Goal: Use online tool/utility: Utilize a website feature to perform a specific function

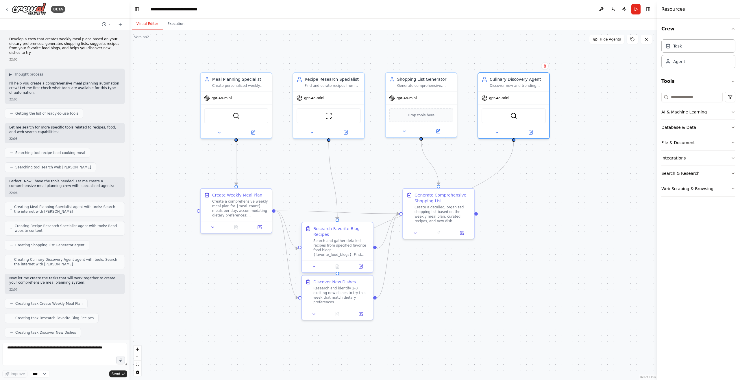
scroll to position [470, 0]
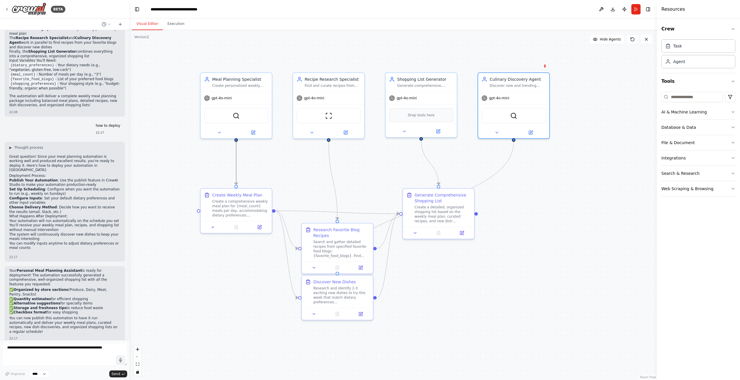
click at [236, 164] on icon "Edge from 0f971254-763a-42e3-8520-b9e15e84479f to da12bd4d-cf17-4115-ace9-2dc5f…" at bounding box center [236, 162] width 0 height 43
click at [273, 172] on div ".deletable-edge-delete-btn { width: 20px; height: 20px; border: 0px solid #ffff…" at bounding box center [393, 205] width 527 height 350
click at [214, 228] on button at bounding box center [213, 225] width 20 height 7
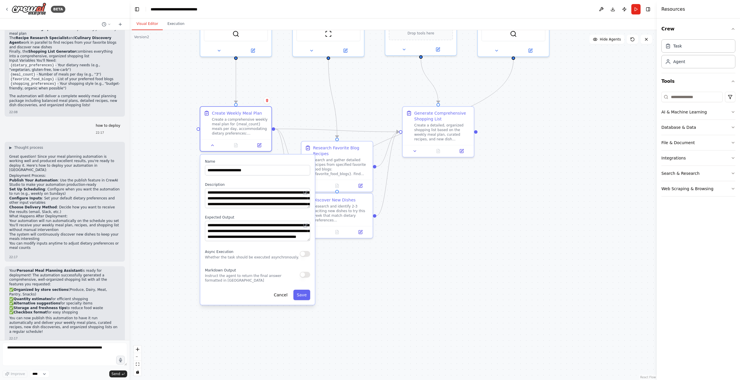
drag, startPoint x: 527, startPoint y: 318, endPoint x: 527, endPoint y: 236, distance: 81.8
click at [527, 236] on div ".deletable-edge-delete-btn { width: 20px; height: 20px; border: 0px solid #ffff…" at bounding box center [393, 205] width 527 height 350
click at [214, 145] on icon at bounding box center [212, 144] width 5 height 5
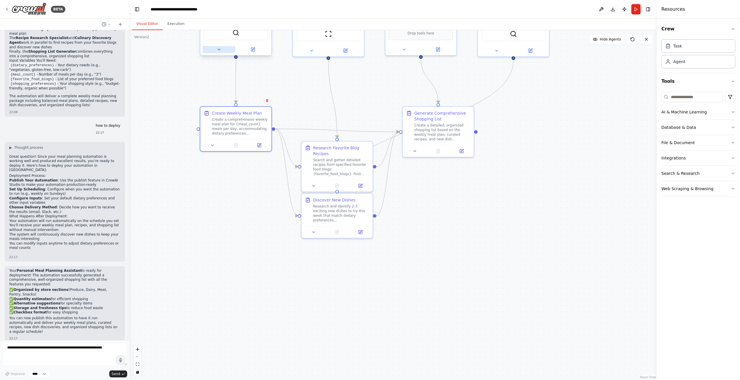
click at [216, 49] on button at bounding box center [219, 49] width 33 height 7
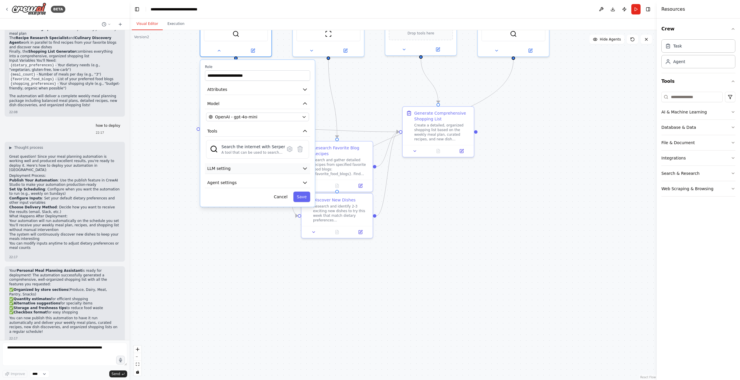
click at [249, 169] on button "LLM setting" at bounding box center [257, 168] width 105 height 11
click at [250, 168] on button "LLM setting" at bounding box center [257, 168] width 105 height 11
click at [245, 184] on button "Agent settings" at bounding box center [257, 182] width 105 height 11
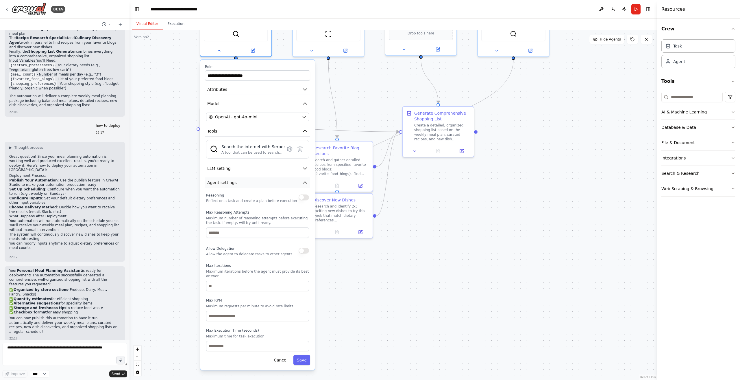
click at [245, 182] on button "Agent settings" at bounding box center [257, 182] width 105 height 11
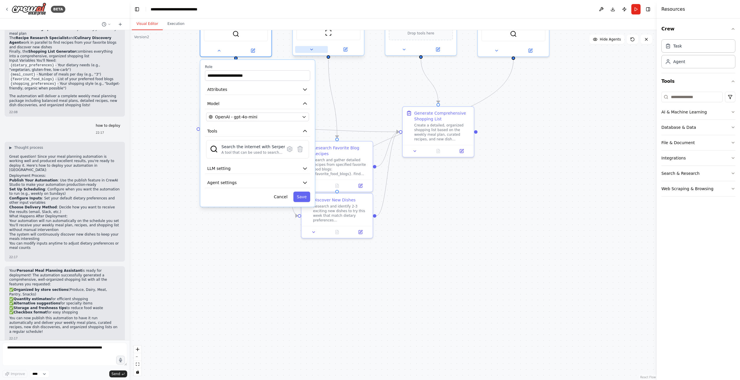
click at [313, 52] on button at bounding box center [311, 49] width 33 height 7
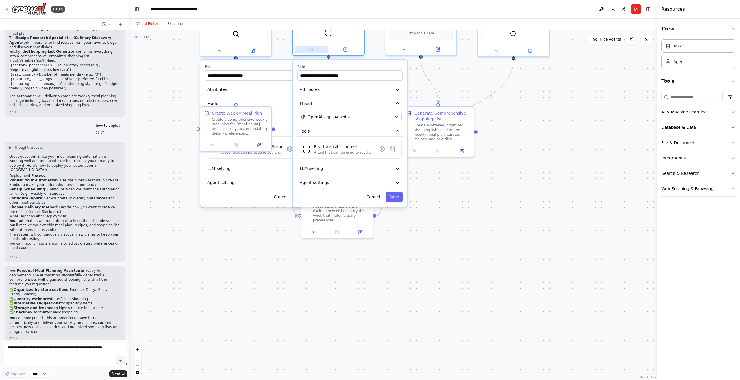
click at [313, 49] on icon at bounding box center [311, 49] width 5 height 5
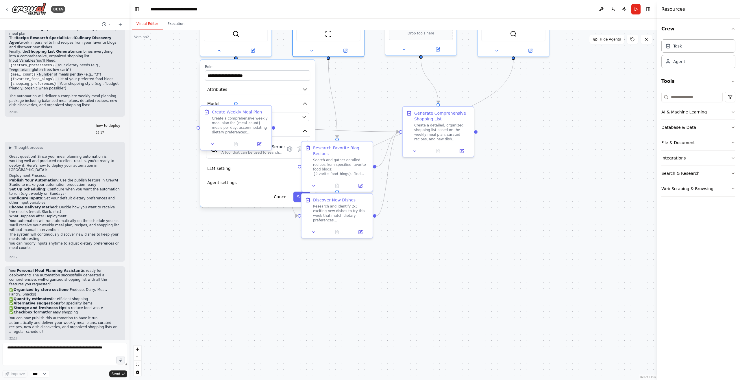
click at [215, 147] on div at bounding box center [235, 144] width 71 height 12
click at [212, 147] on button at bounding box center [213, 144] width 20 height 7
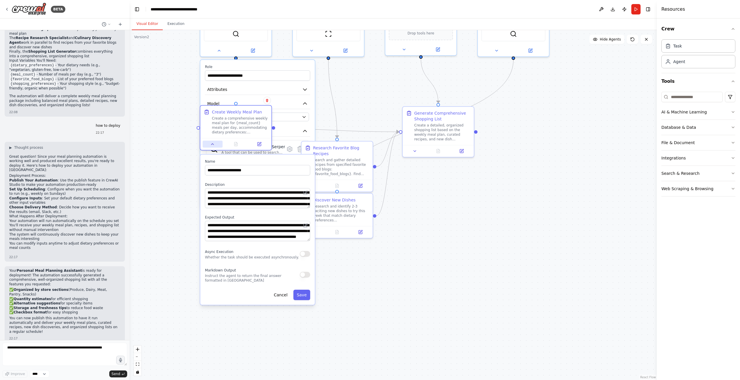
click at [212, 147] on button at bounding box center [213, 144] width 20 height 7
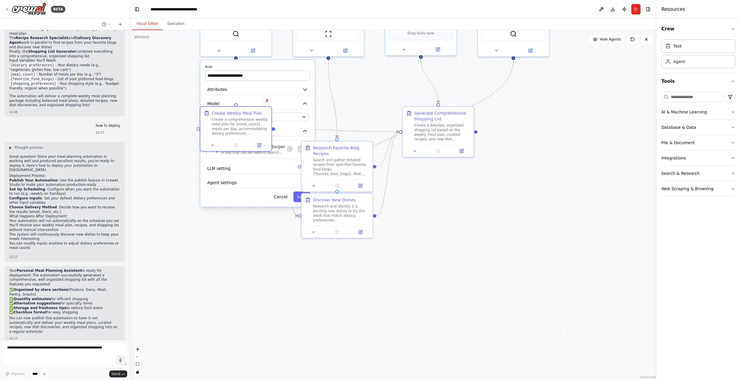
click at [167, 148] on div ".deletable-edge-delete-btn { width: 20px; height: 20px; border: 0px solid #ffff…" at bounding box center [393, 205] width 527 height 350
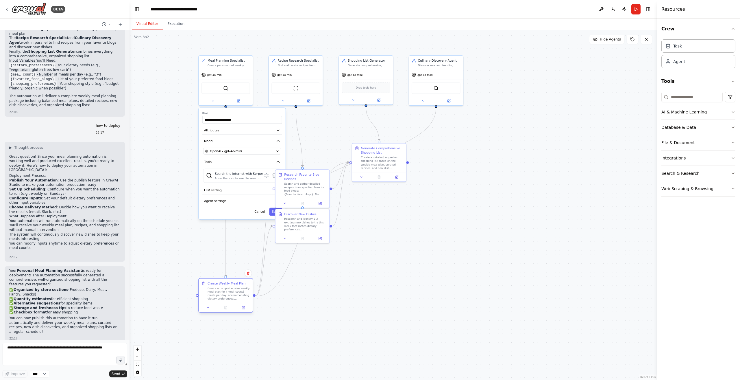
drag, startPoint x: 228, startPoint y: 158, endPoint x: 229, endPoint y: 286, distance: 127.2
click at [228, 296] on div "Create a comprehensive weekly meal plan for {meal_count} meals per day, accommo…" at bounding box center [229, 293] width 43 height 14
click at [212, 99] on icon at bounding box center [212, 99] width 3 height 3
click at [286, 204] on button at bounding box center [284, 202] width 15 height 5
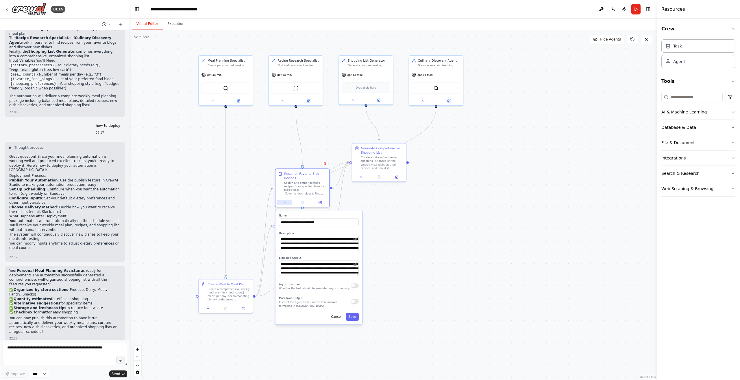
click at [286, 203] on icon at bounding box center [284, 202] width 3 height 3
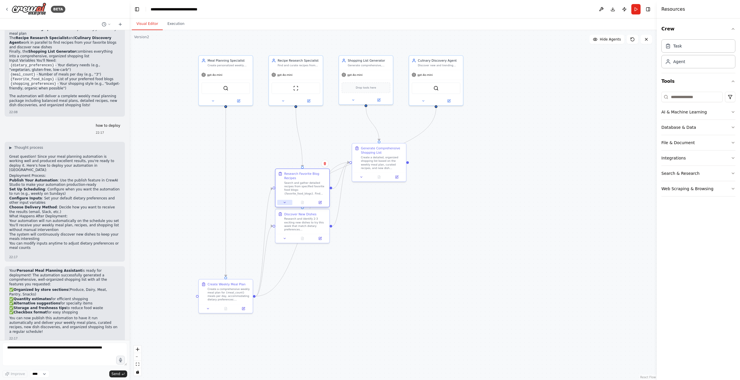
click at [286, 203] on icon at bounding box center [284, 202] width 3 height 3
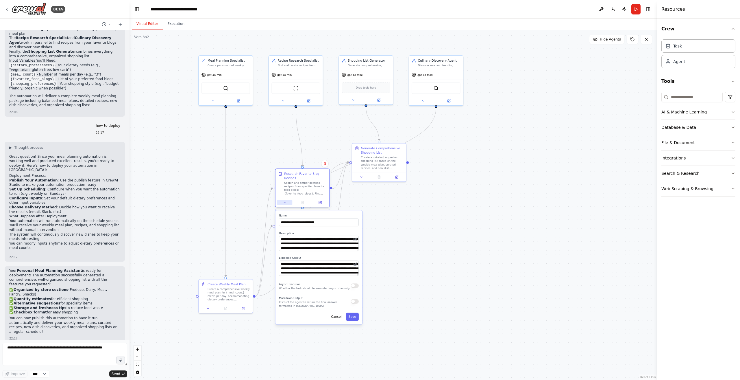
click at [286, 203] on icon at bounding box center [284, 202] width 3 height 3
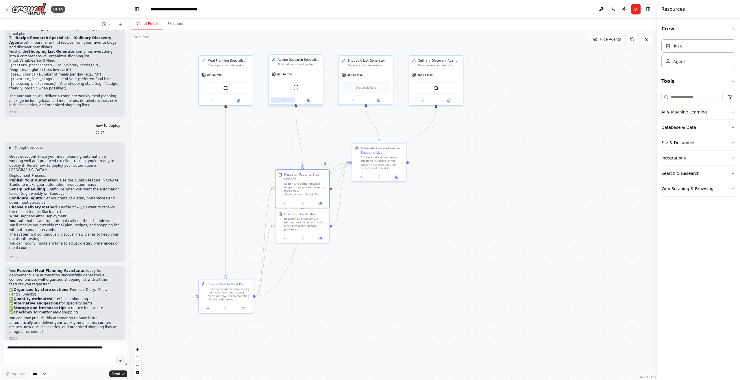
click at [283, 101] on button at bounding box center [283, 99] width 25 height 5
click at [336, 176] on icon at bounding box center [336, 175] width 5 height 5
click at [324, 148] on button "Cancel" at bounding box center [330, 148] width 16 height 8
click at [329, 213] on button "Cancel" at bounding box center [330, 212] width 16 height 8
click at [297, 224] on div "Research and identify 2-3 exciting new dishes to try this week that match dieta…" at bounding box center [305, 223] width 43 height 14
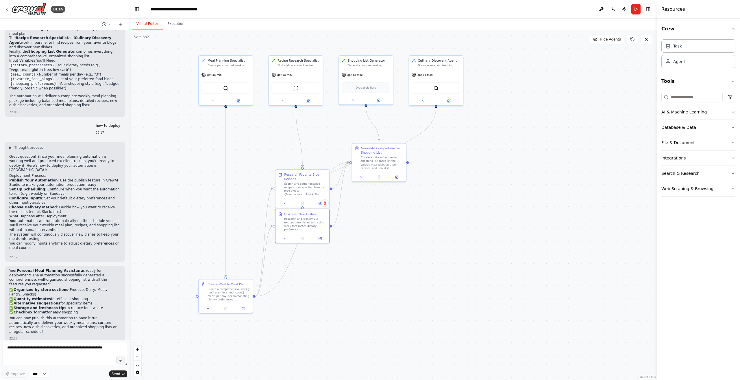
click at [399, 229] on div ".deletable-edge-delete-btn { width: 20px; height: 20px; border: 0px solid #ffff…" at bounding box center [393, 205] width 527 height 350
click at [297, 86] on img at bounding box center [295, 87] width 5 height 5
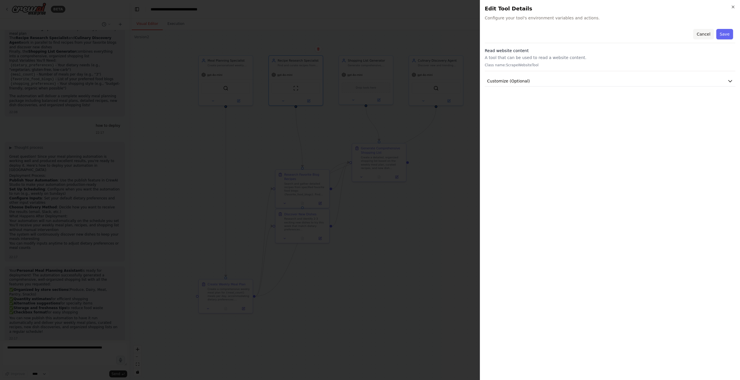
click at [707, 33] on button "Cancel" at bounding box center [703, 34] width 21 height 10
